Goal: Complete application form

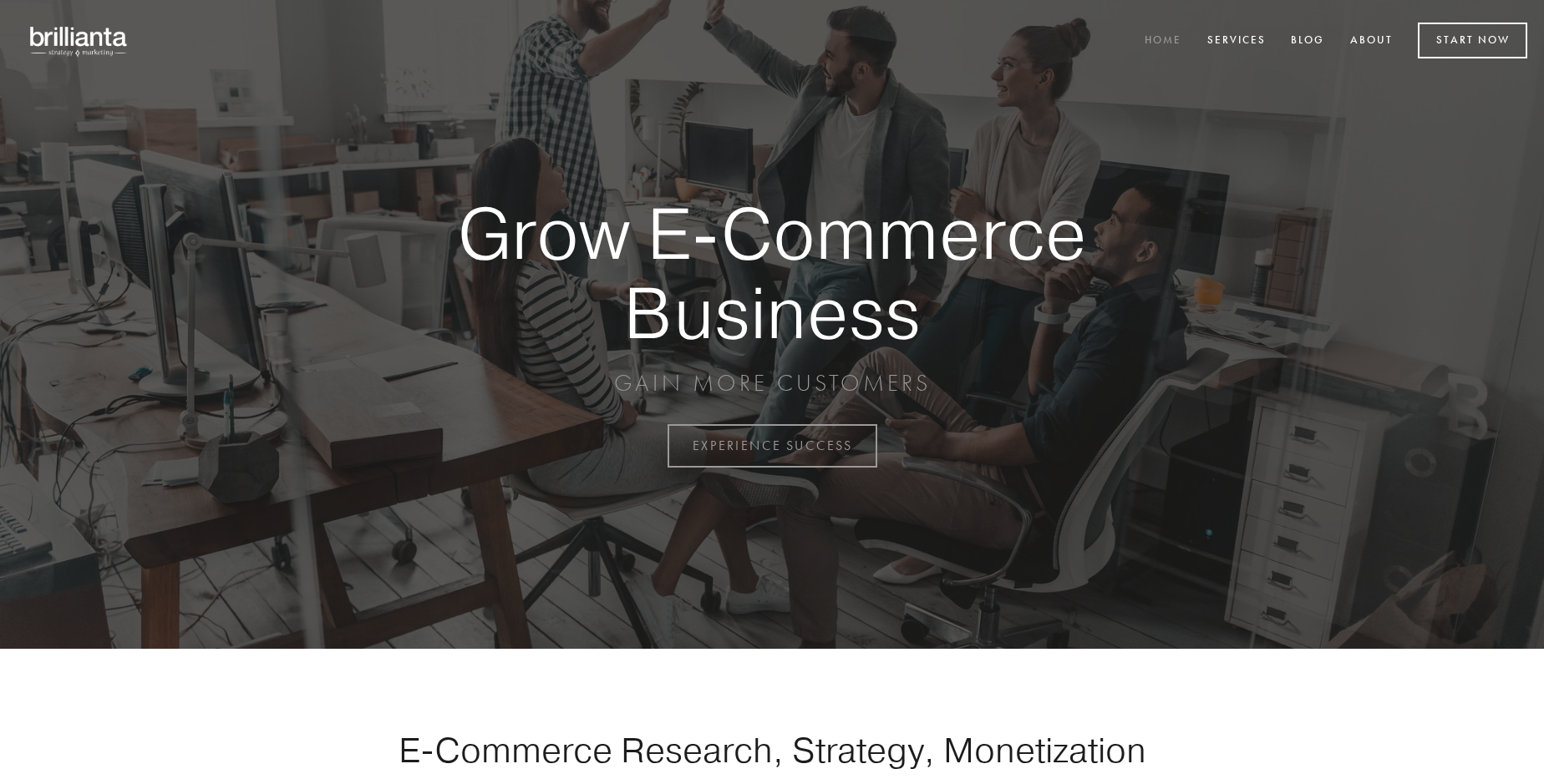
scroll to position [4377, 0]
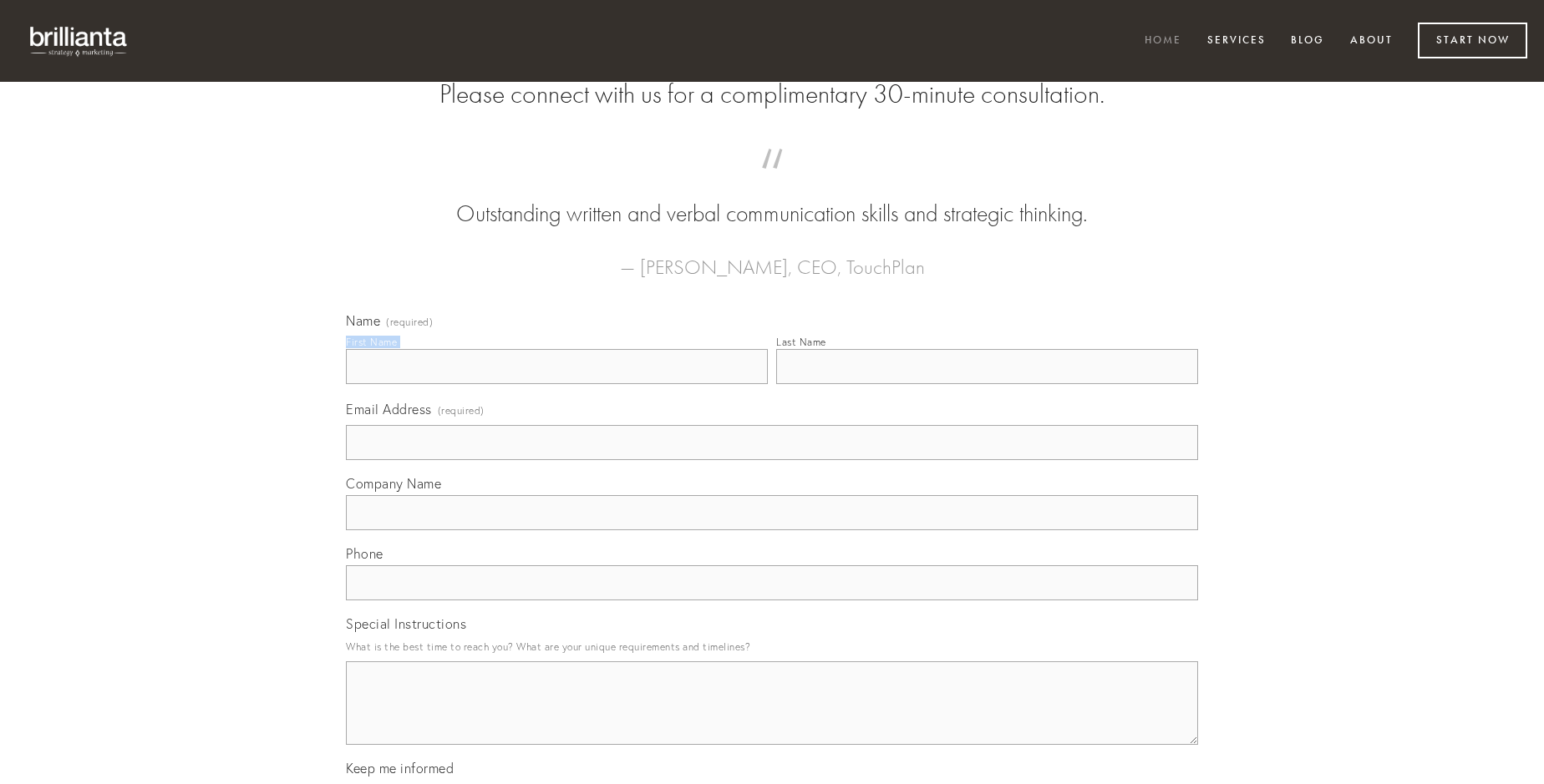
type input "[PERSON_NAME]"
click at [987, 384] on input "Last Name" at bounding box center [988, 366] width 422 height 35
type input "[PERSON_NAME]"
click at [772, 460] on input "Email Address (required)" at bounding box center [772, 442] width 852 height 35
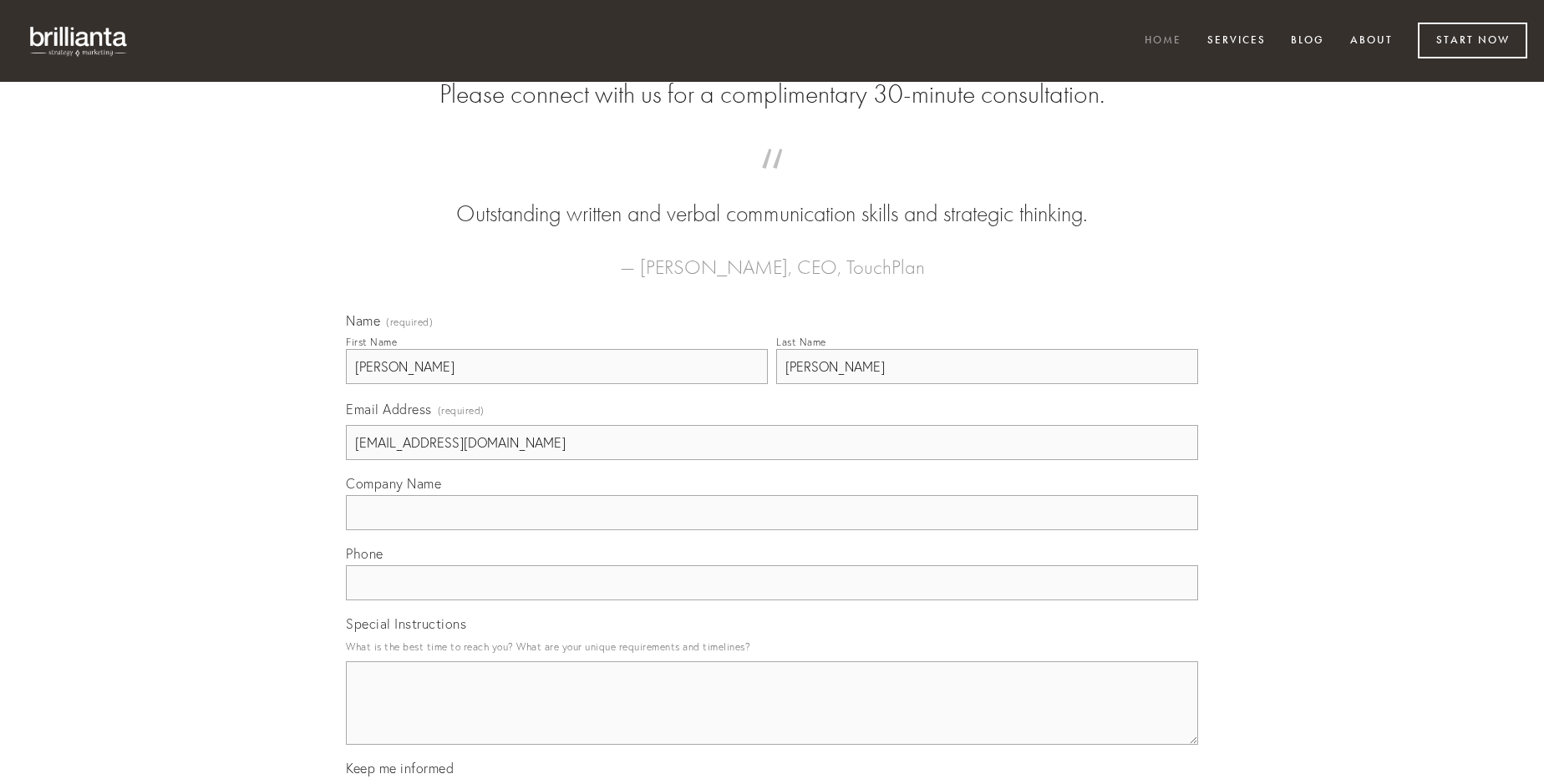
type input "[EMAIL_ADDRESS][DOMAIN_NAME]"
click at [772, 530] on input "Company Name" at bounding box center [772, 512] width 852 height 35
type input "tubineus"
click at [772, 600] on input "text" at bounding box center [772, 582] width 852 height 35
click at [772, 718] on textarea "Special Instructions" at bounding box center [772, 703] width 852 height 84
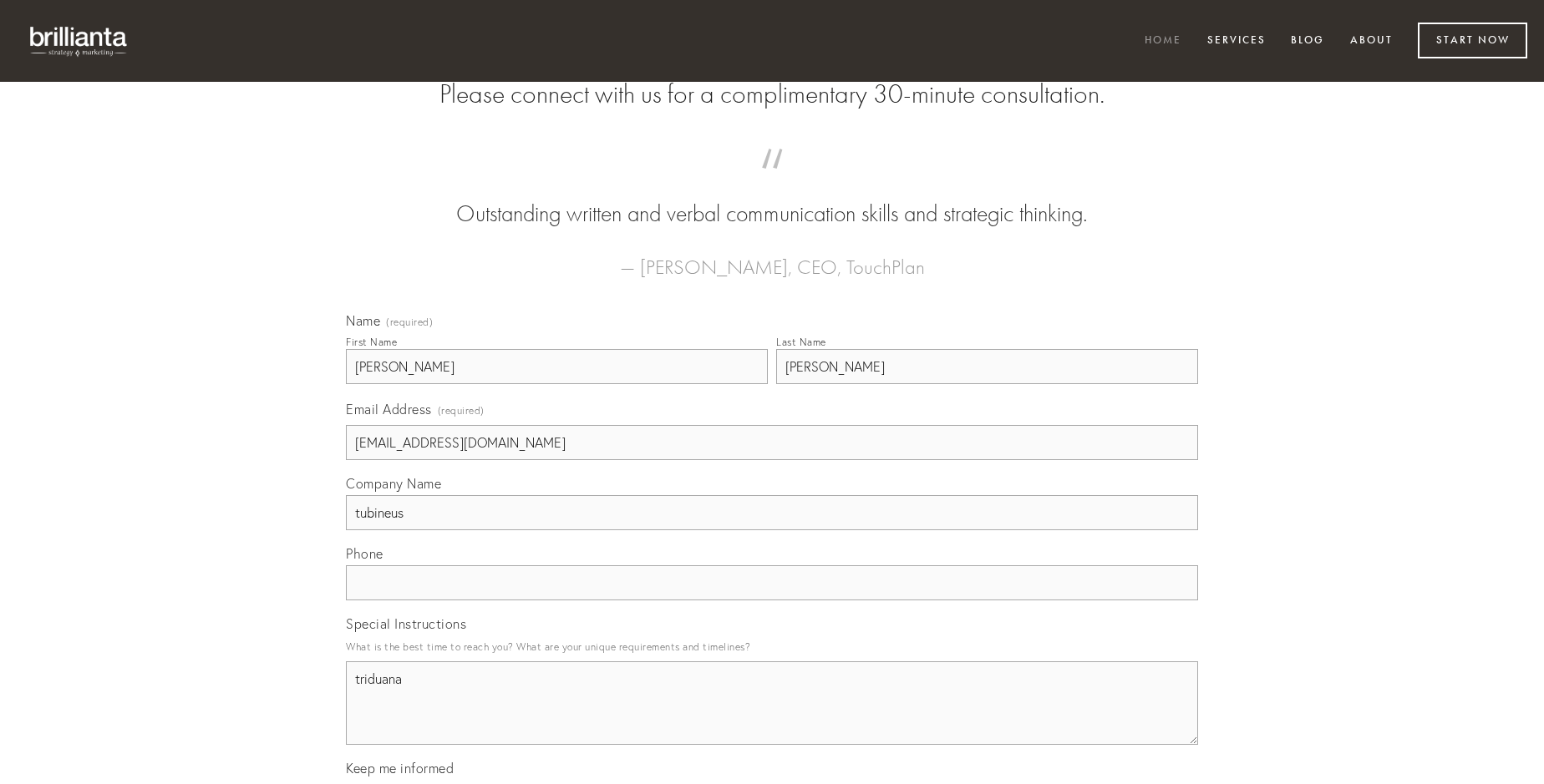
type textarea "triduana"
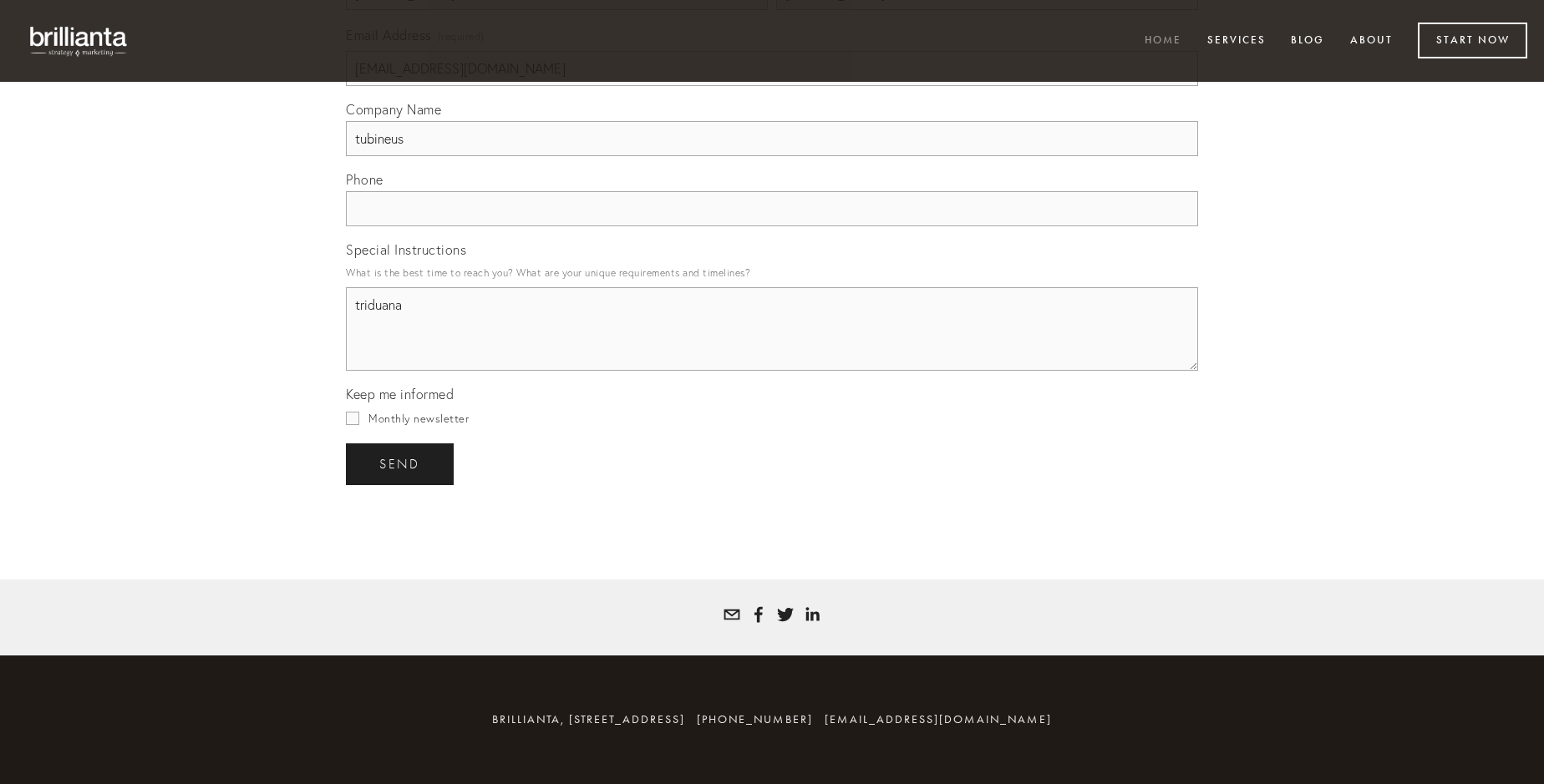
click at [401, 464] on span "send" at bounding box center [399, 464] width 41 height 15
